Goal: Navigation & Orientation: Find specific page/section

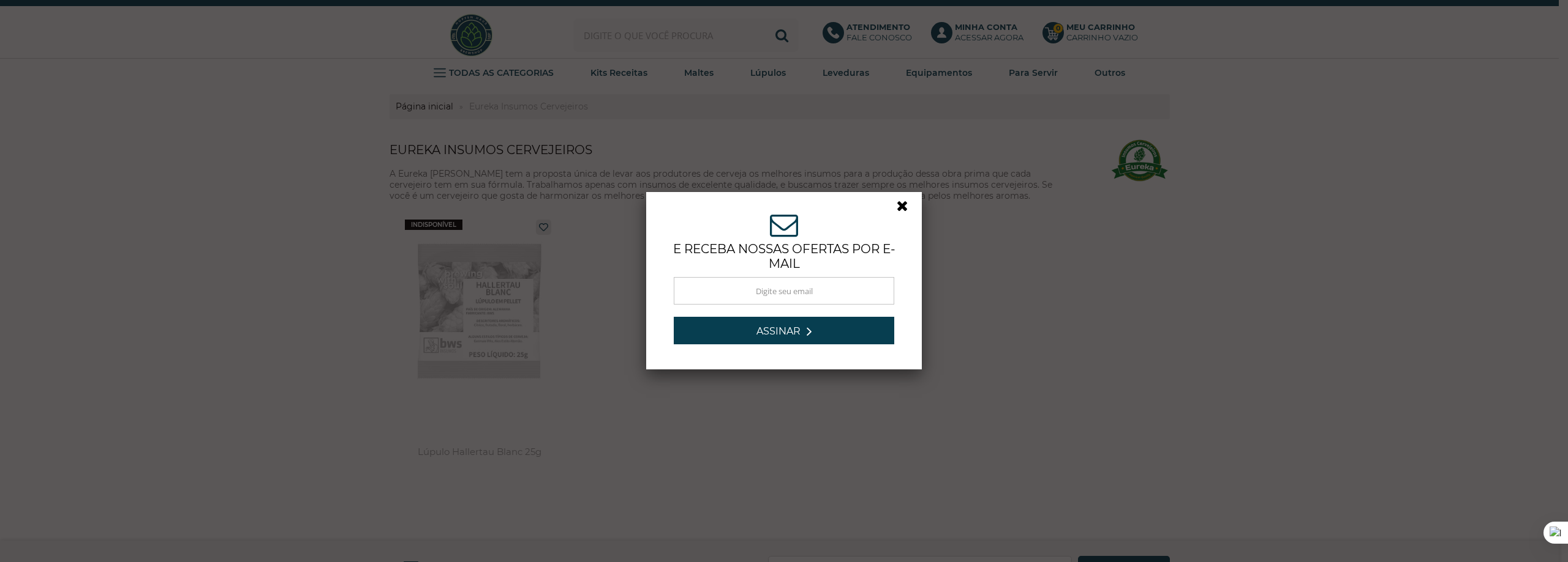
click at [896, 211] on link at bounding box center [908, 210] width 22 height 22
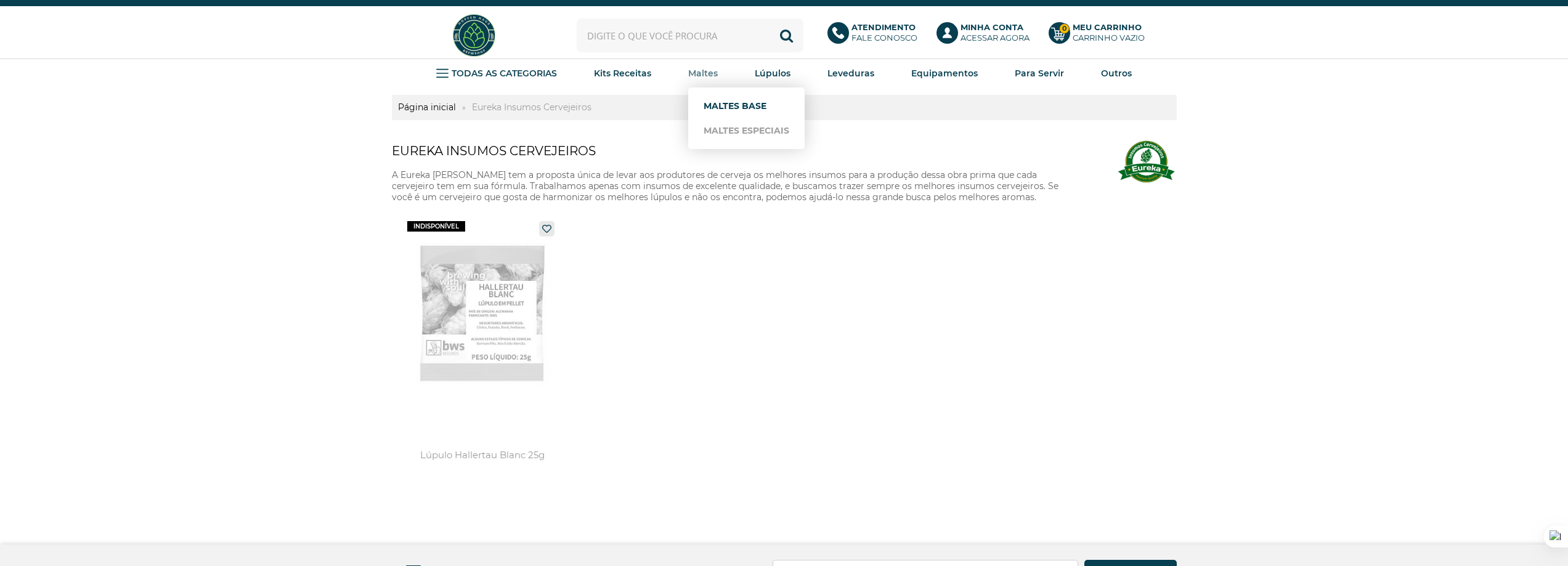
click at [723, 101] on link "Maltes Base" at bounding box center [746, 106] width 86 height 24
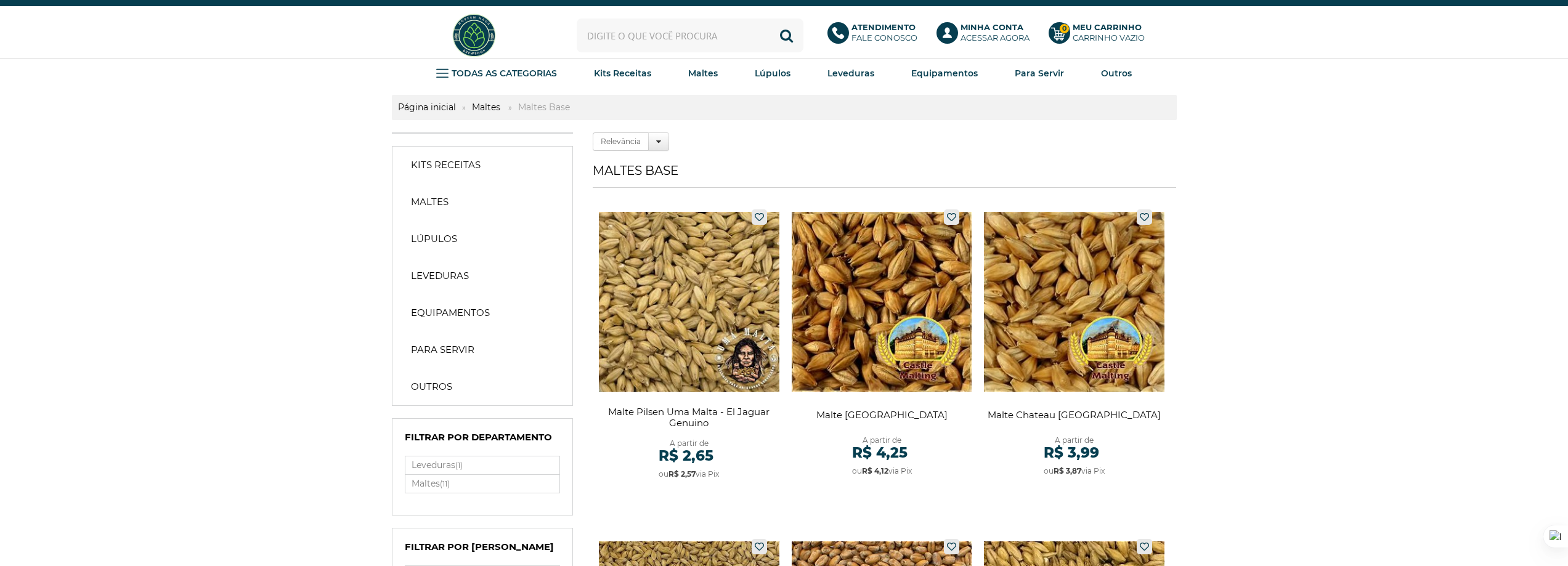
click at [470, 34] on img at bounding box center [474, 36] width 46 height 46
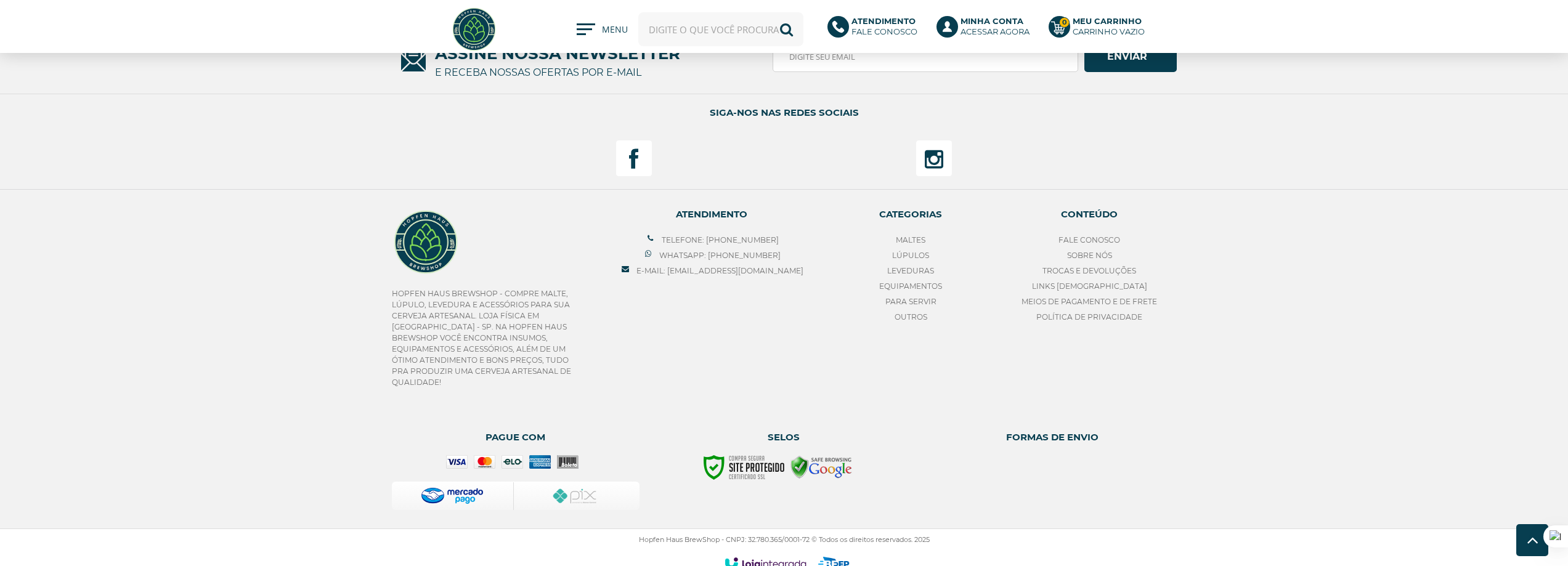
scroll to position [1602, 0]
